Goal: Navigation & Orientation: Find specific page/section

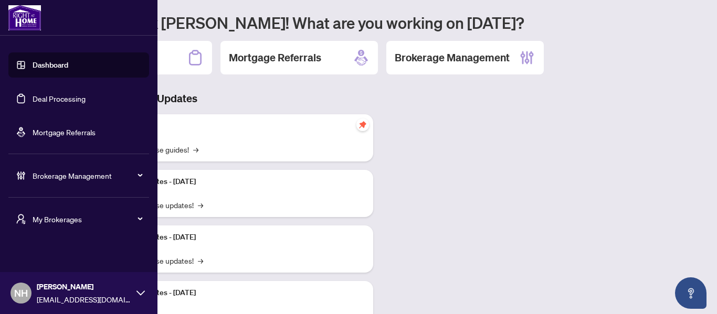
click at [90, 222] on span "My Brokerages" at bounding box center [87, 220] width 109 height 12
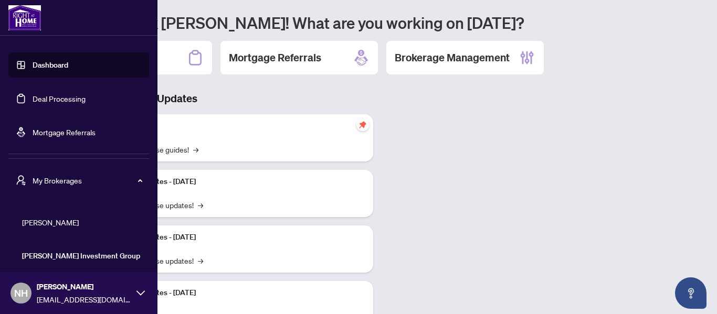
click at [59, 226] on span "RAHR" at bounding box center [82, 223] width 120 height 12
